Goal: Task Accomplishment & Management: Manage account settings

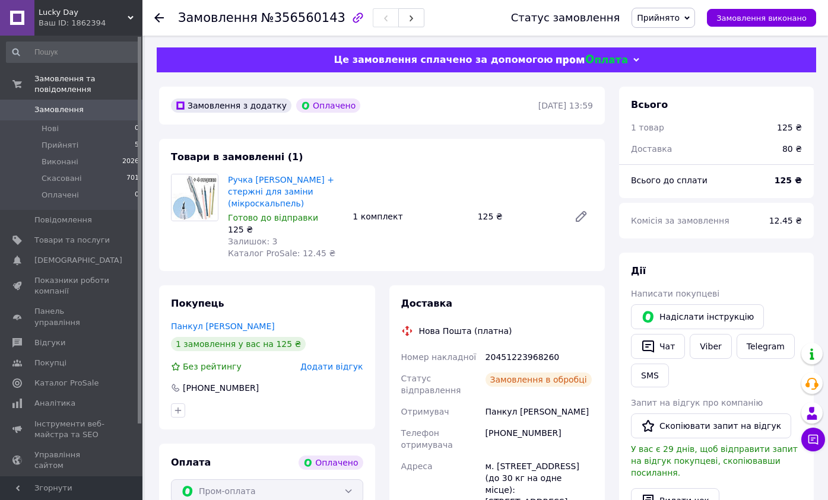
scroll to position [59, 0]
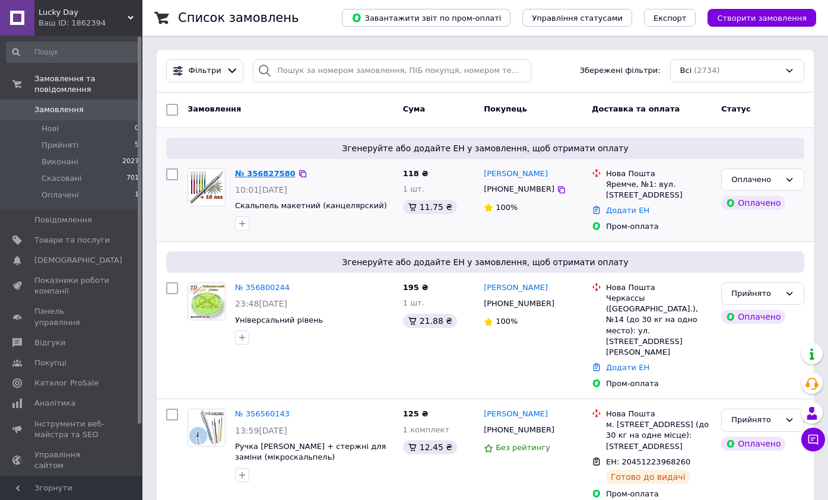
click at [258, 173] on link "№ 356827580" at bounding box center [265, 173] width 61 height 9
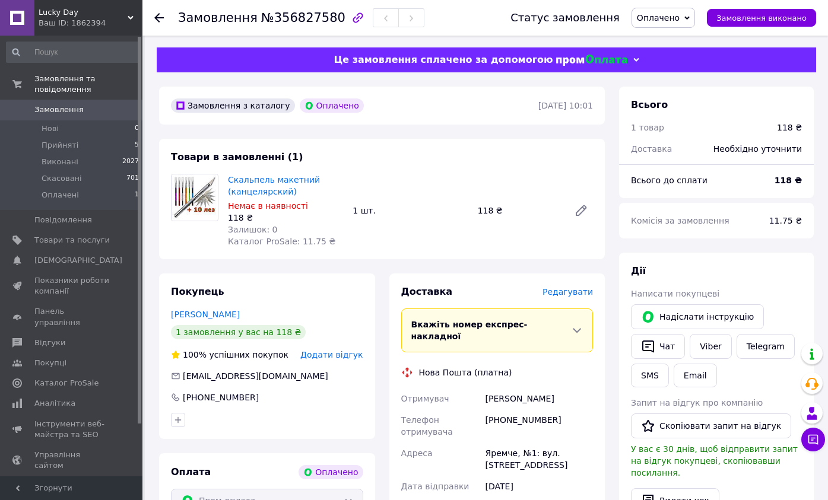
click at [690, 16] on icon at bounding box center [686, 17] width 5 height 5
click at [671, 43] on li "Прийнято" at bounding box center [663, 42] width 62 height 18
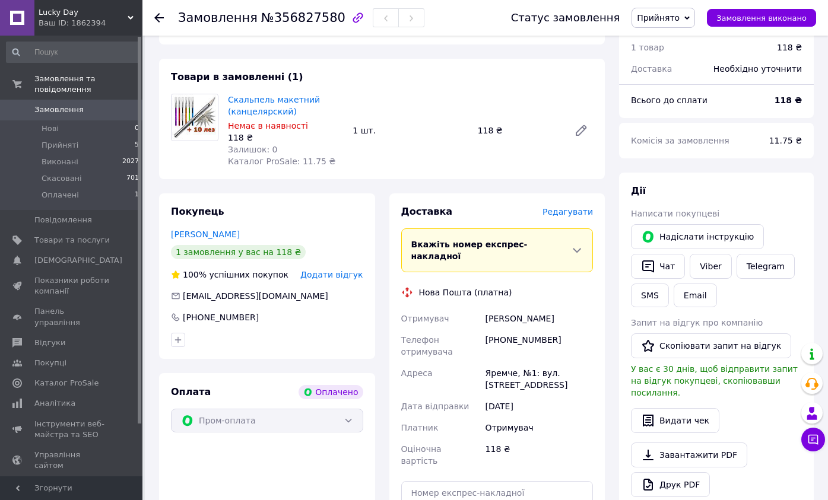
scroll to position [59, 0]
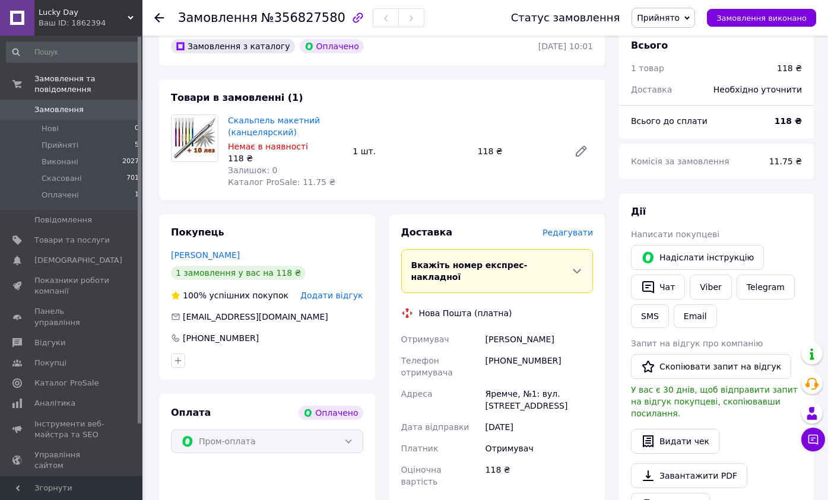
click at [163, 14] on icon at bounding box center [158, 17] width 9 height 9
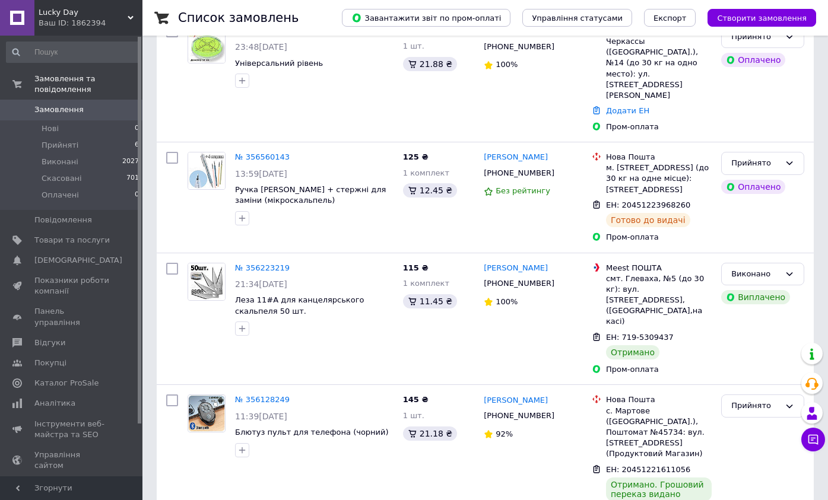
scroll to position [297, 0]
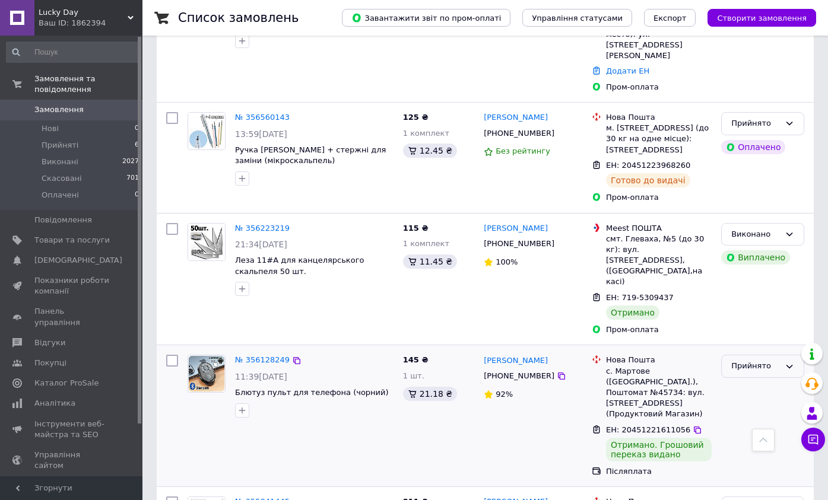
click at [790, 362] on icon at bounding box center [789, 366] width 9 height 9
click at [748, 380] on li "Виконано" at bounding box center [763, 391] width 82 height 22
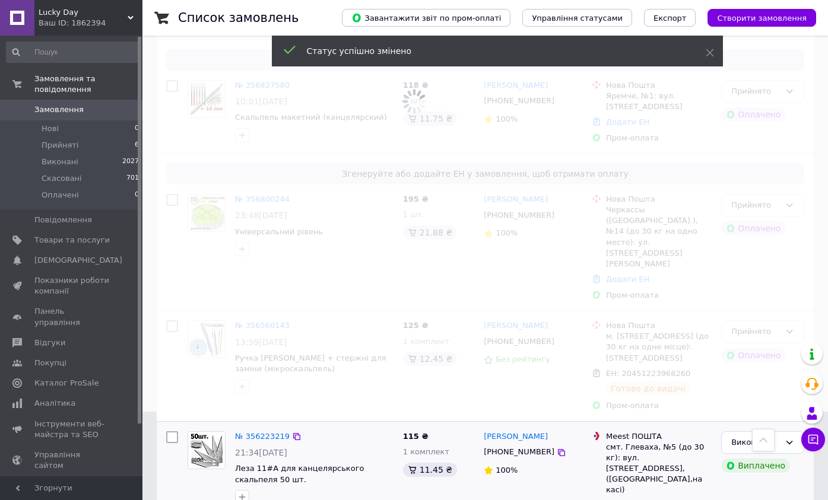
scroll to position [59, 0]
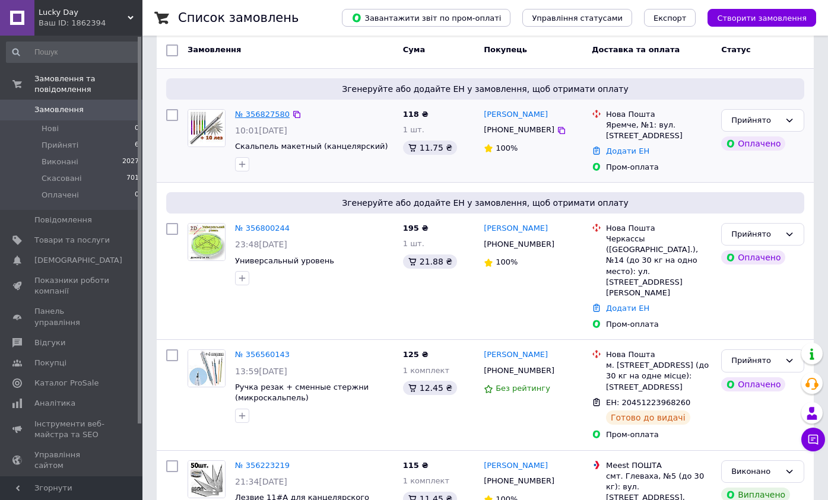
click at [253, 112] on link "№ 356827580" at bounding box center [262, 114] width 55 height 9
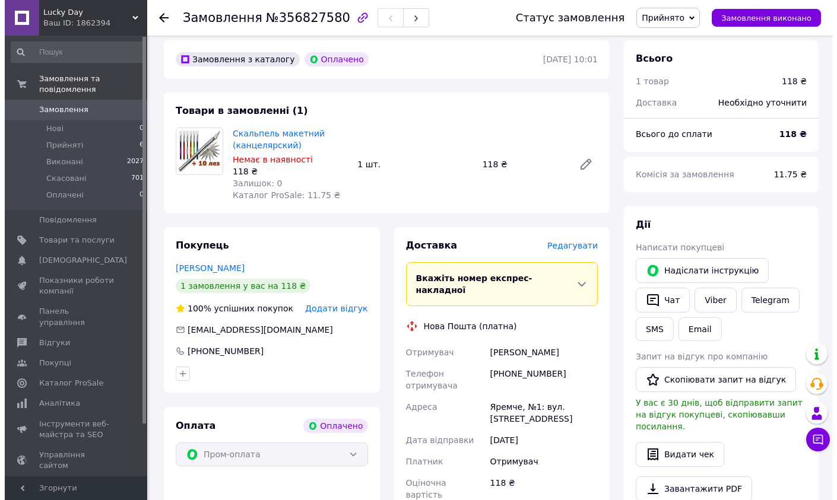
scroll to position [45, 0]
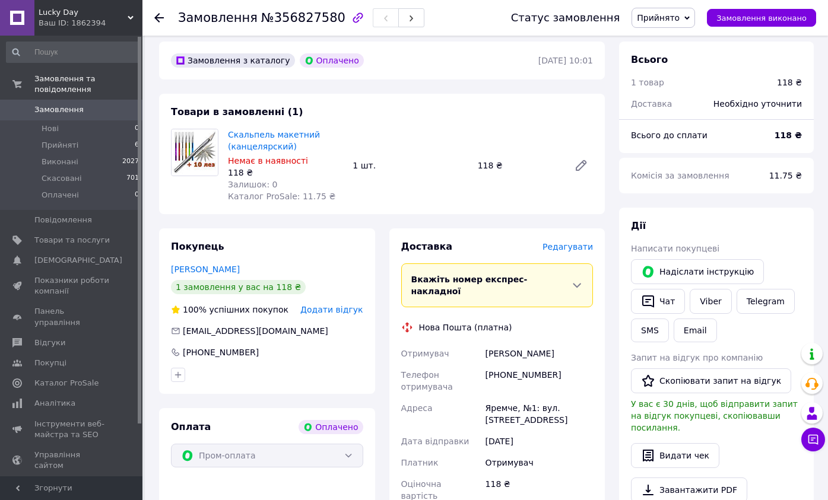
click at [561, 246] on span "Редагувати" at bounding box center [567, 246] width 50 height 9
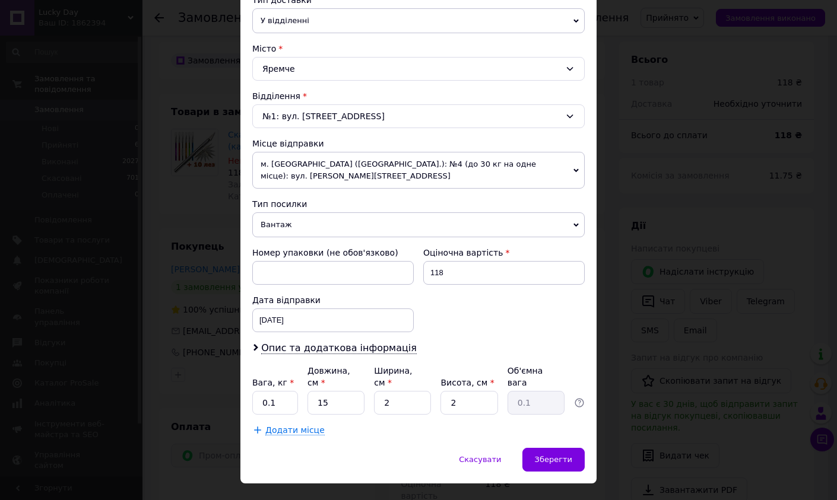
scroll to position [300, 0]
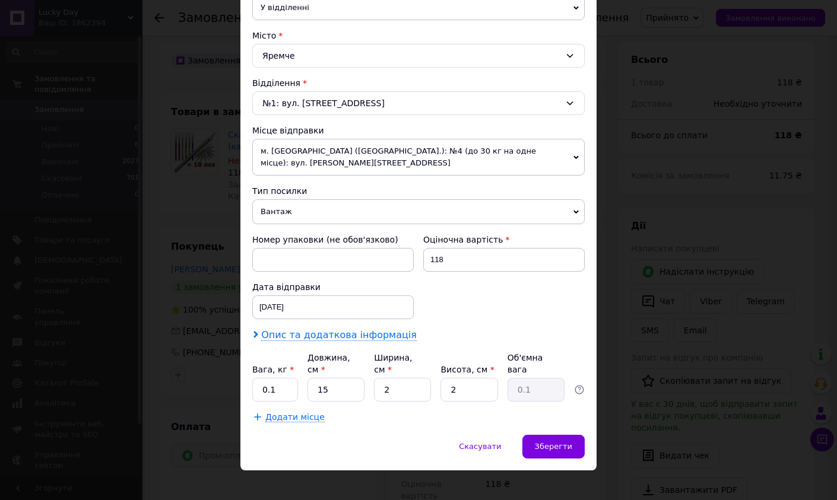
click at [309, 334] on span "Опис та додаткова інформація" at bounding box center [338, 335] width 155 height 12
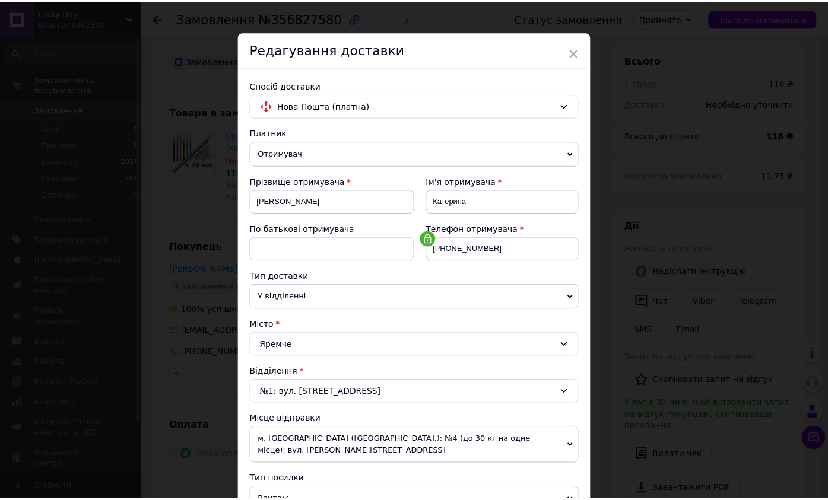
scroll to position [0, 0]
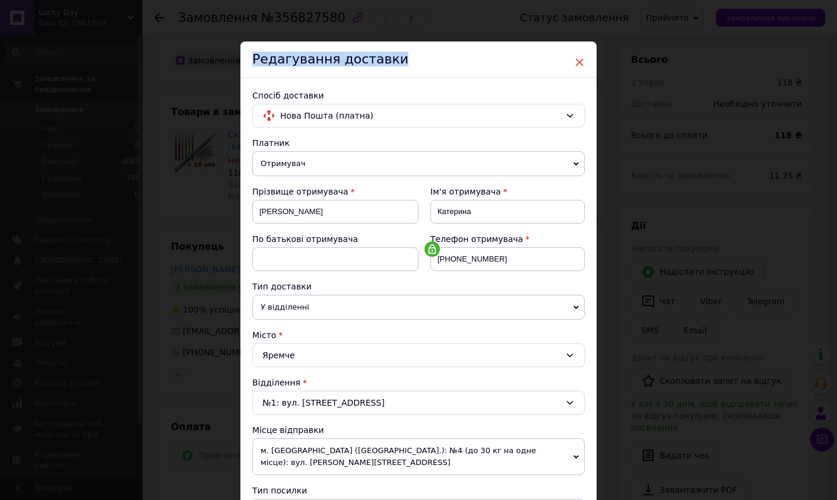
click at [582, 62] on div "× Редагування доставки Спосіб доставки Нова Пошта (платна) Платник Отримувач Ві…" at bounding box center [418, 473] width 356 height 862
click at [582, 62] on span "×" at bounding box center [579, 62] width 11 height 20
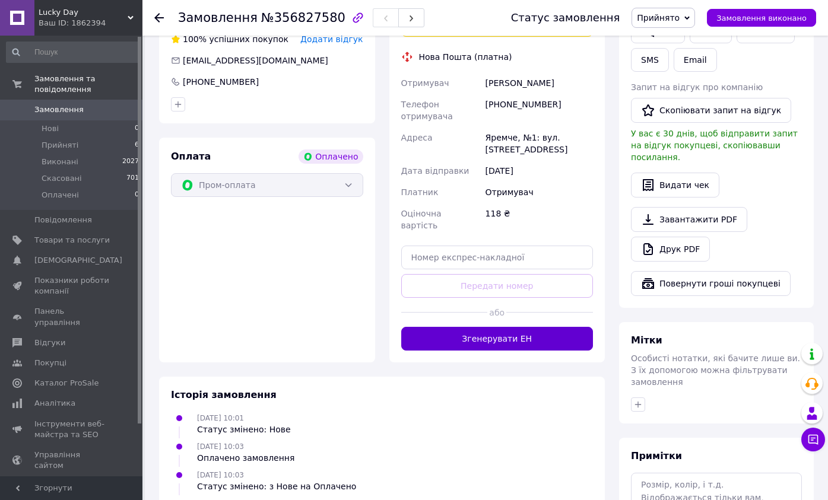
scroll to position [401, 0]
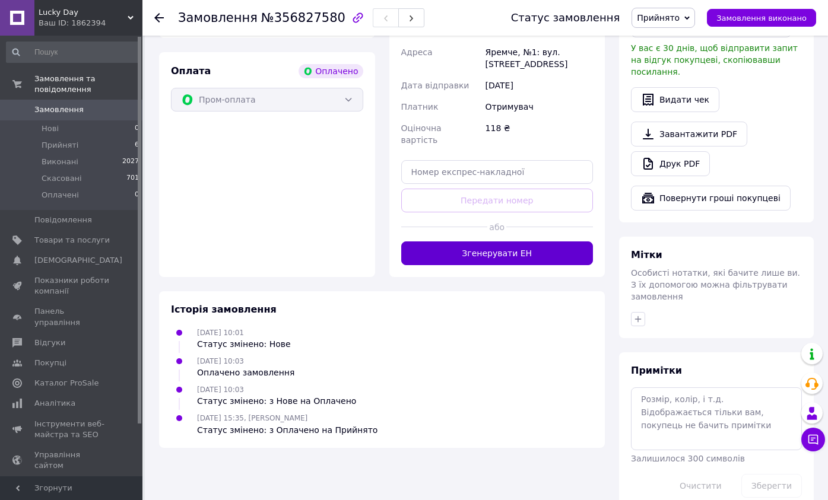
click at [495, 242] on button "Згенерувати ЕН" at bounding box center [497, 254] width 192 height 24
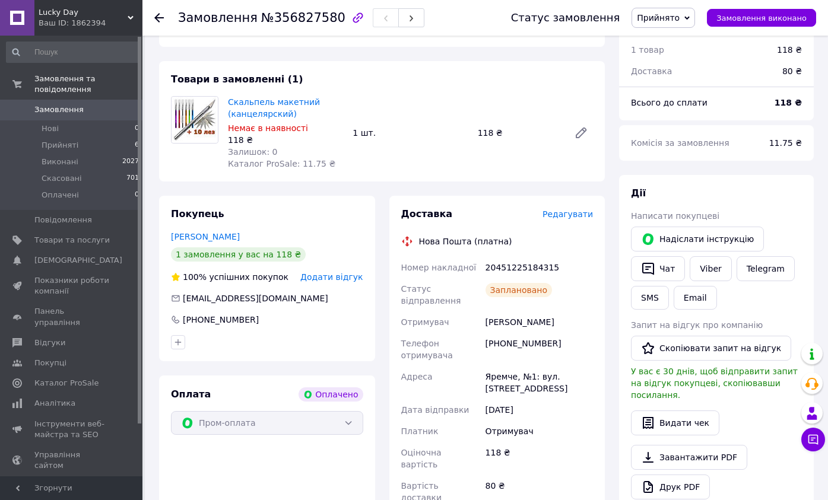
scroll to position [45, 0]
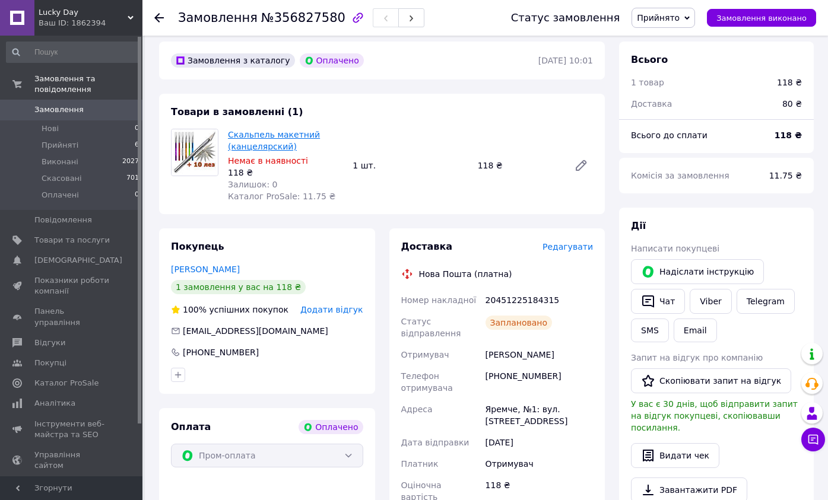
click at [272, 138] on link "Скальпель макетний (канцелярский)" at bounding box center [274, 140] width 92 height 21
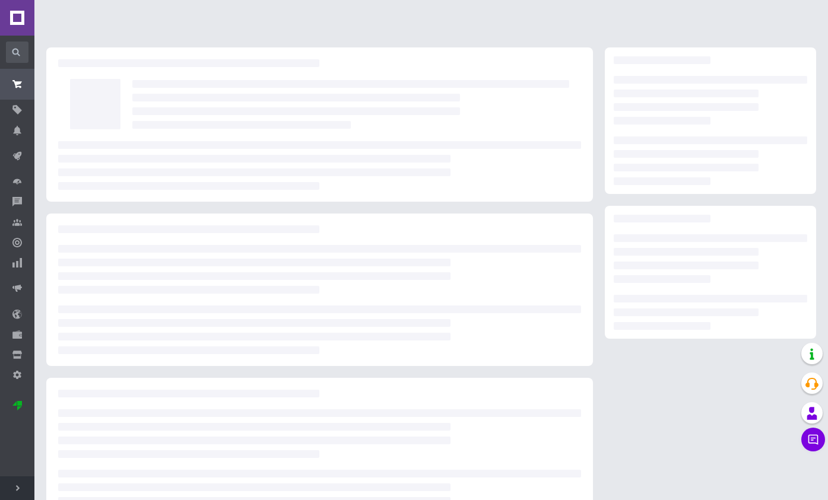
scroll to position [42, 0]
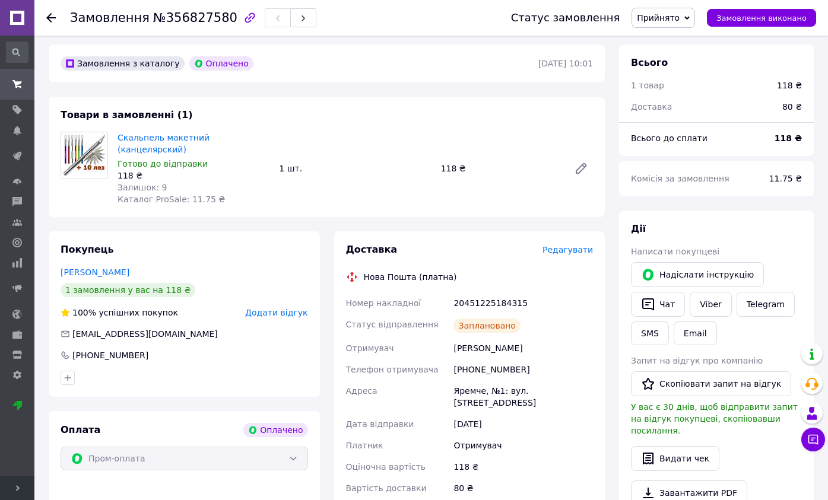
click at [47, 14] on icon at bounding box center [50, 17] width 9 height 9
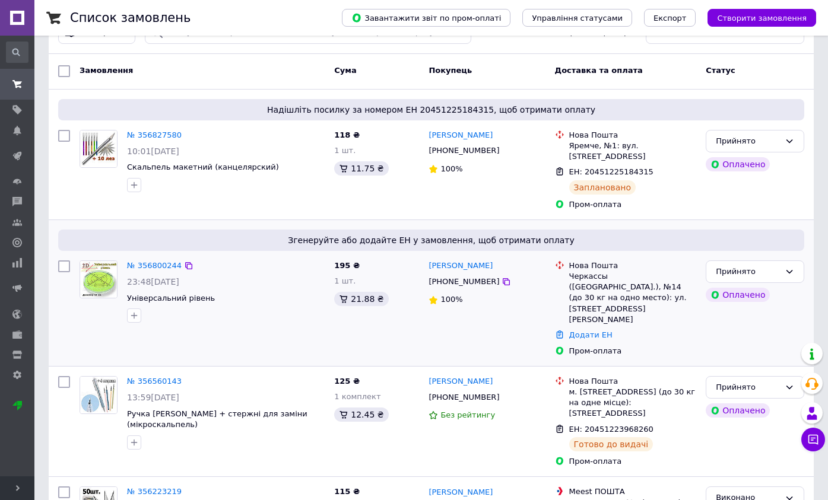
scroll to position [59, 0]
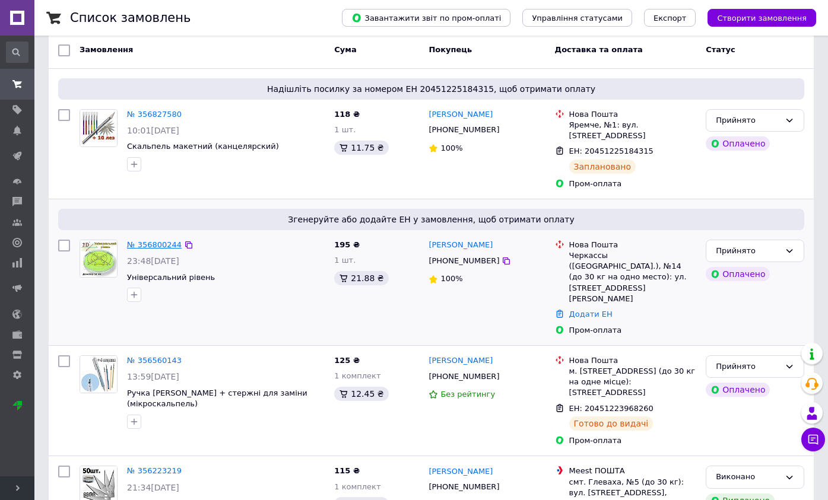
click at [142, 240] on link "№ 356800244" at bounding box center [154, 244] width 55 height 9
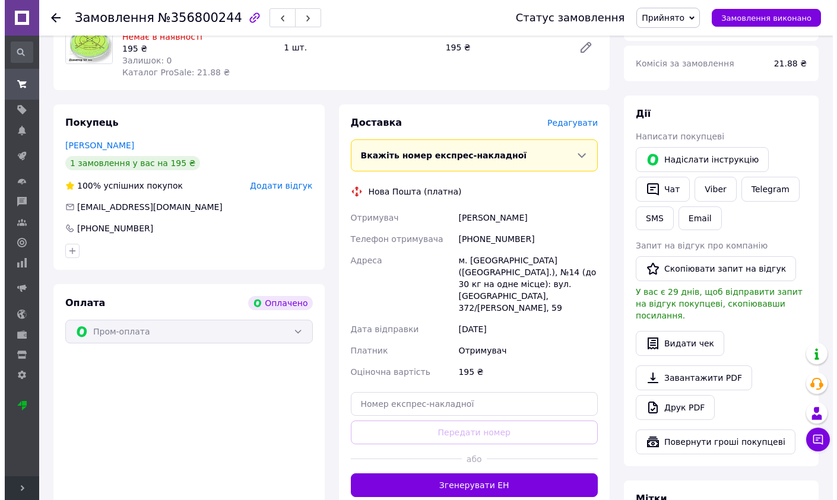
scroll to position [119, 0]
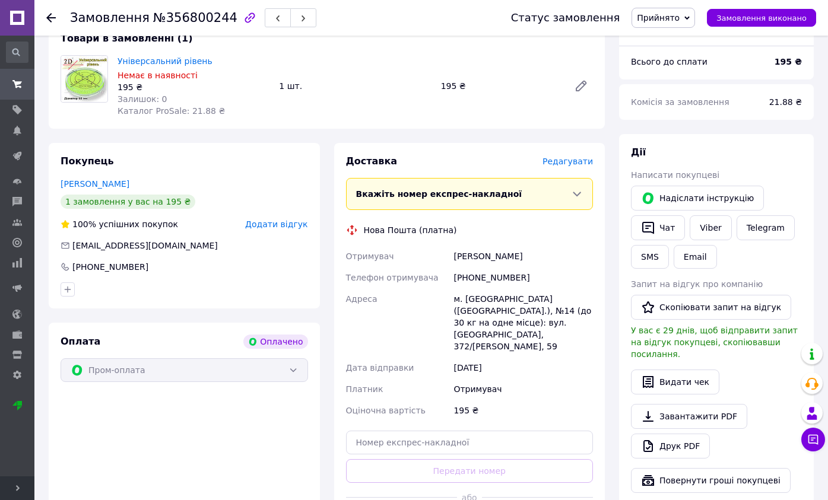
click at [559, 160] on span "Редагувати" at bounding box center [567, 161] width 50 height 9
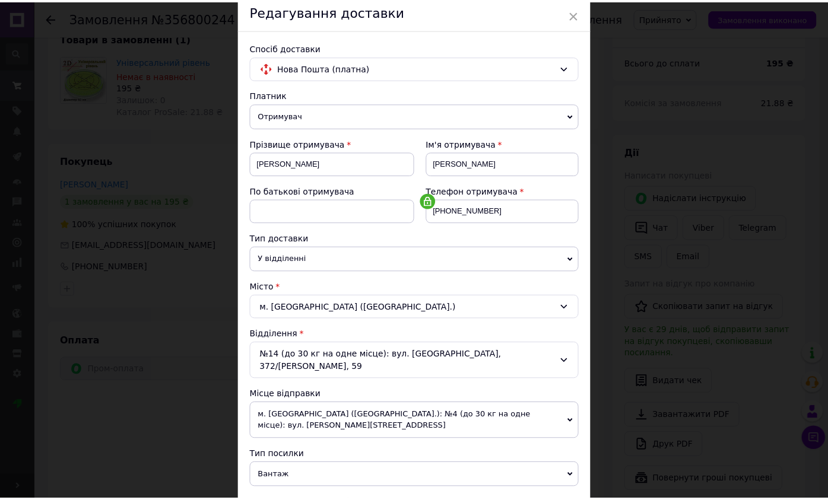
scroll to position [0, 0]
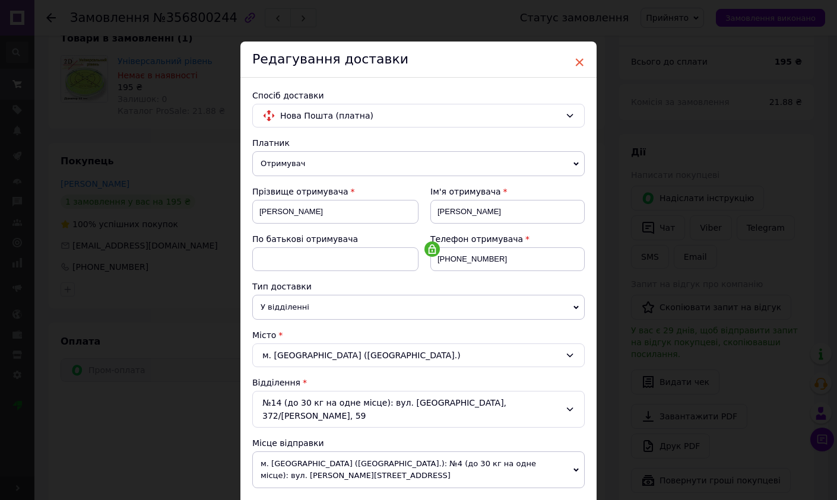
click at [576, 62] on span "×" at bounding box center [579, 62] width 11 height 20
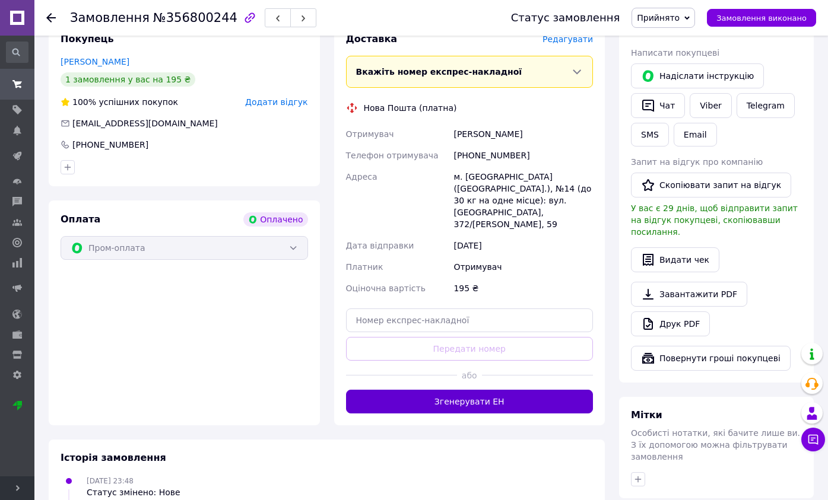
scroll to position [297, 0]
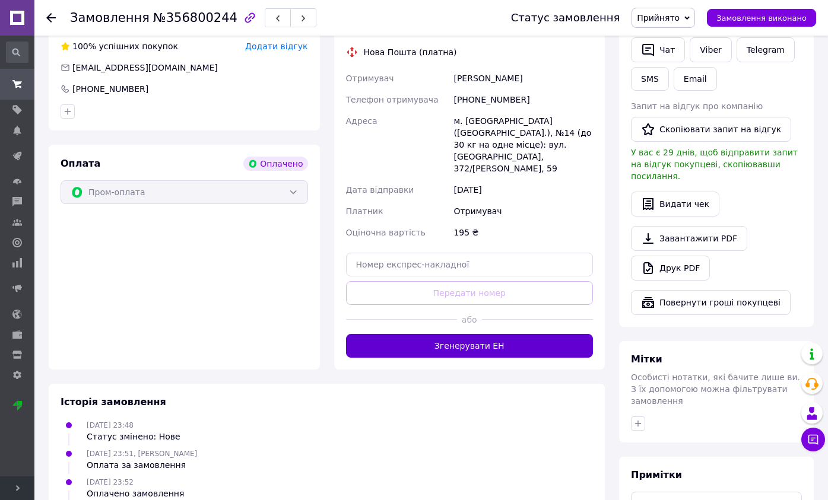
click at [459, 334] on button "Згенерувати ЕН" at bounding box center [469, 346] width 247 height 24
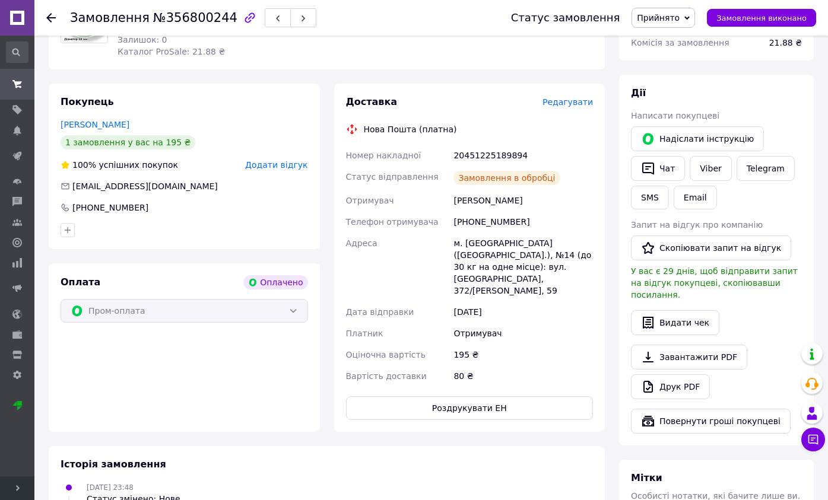
scroll to position [119, 0]
